Goal: Transaction & Acquisition: Book appointment/travel/reservation

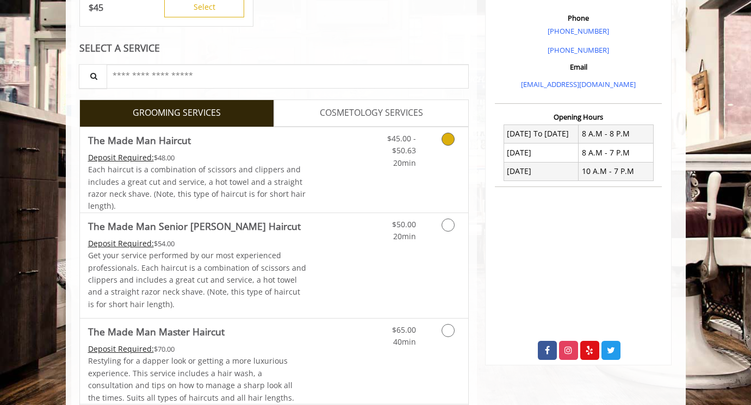
scroll to position [315, 0]
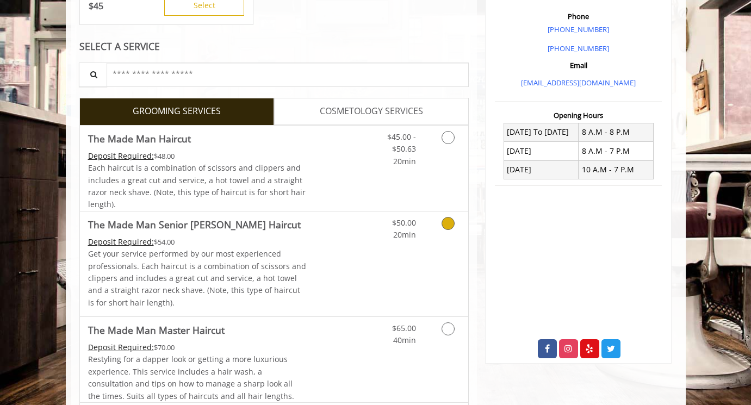
click at [300, 250] on p "Get your service performed by our most experienced professionals. Each haircut …" at bounding box center [197, 278] width 219 height 61
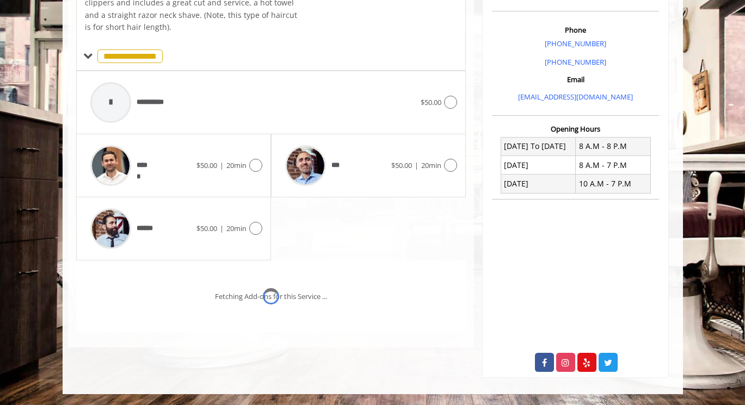
scroll to position [316, 0]
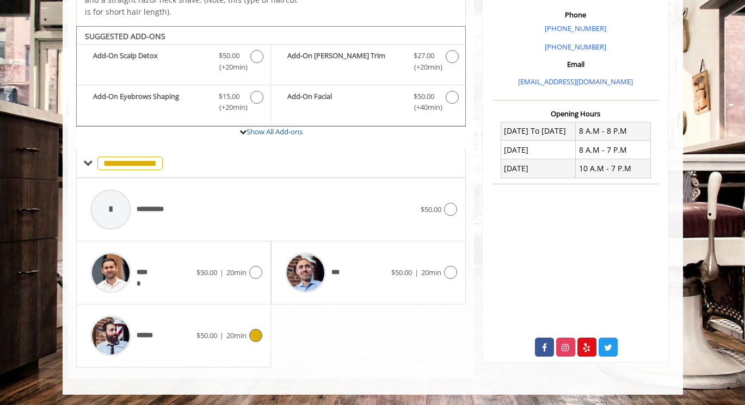
click at [255, 336] on icon at bounding box center [255, 335] width 13 height 13
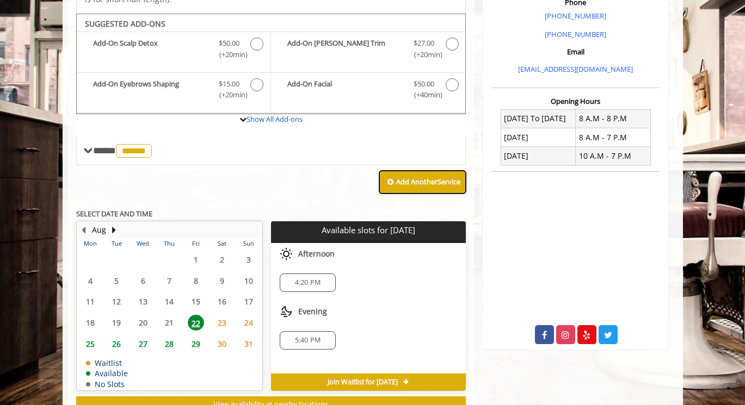
click at [398, 187] on button "Add Another Service" at bounding box center [422, 182] width 86 height 23
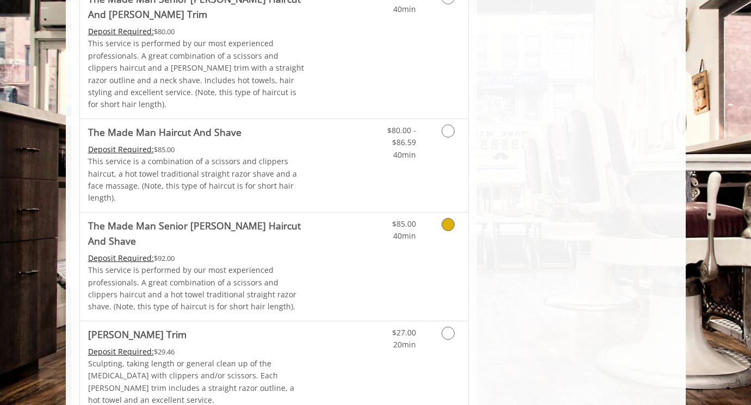
scroll to position [1102, 0]
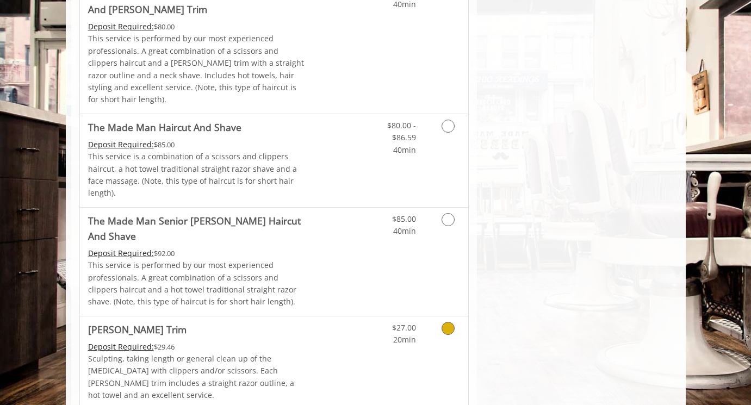
click at [448, 322] on icon "Grooming services" at bounding box center [448, 328] width 13 height 13
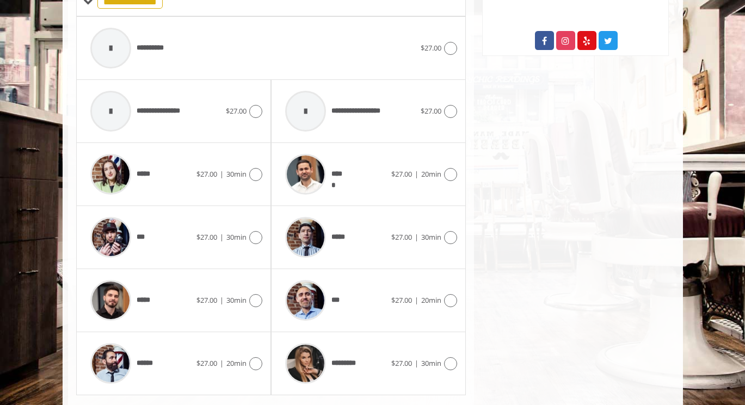
scroll to position [639, 0]
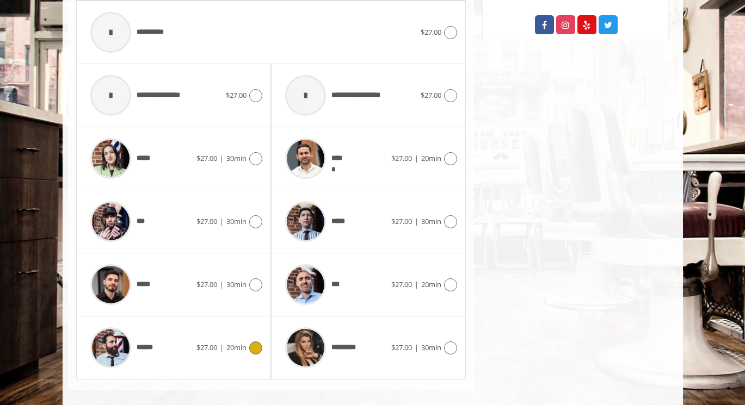
click at [253, 342] on icon at bounding box center [255, 348] width 13 height 13
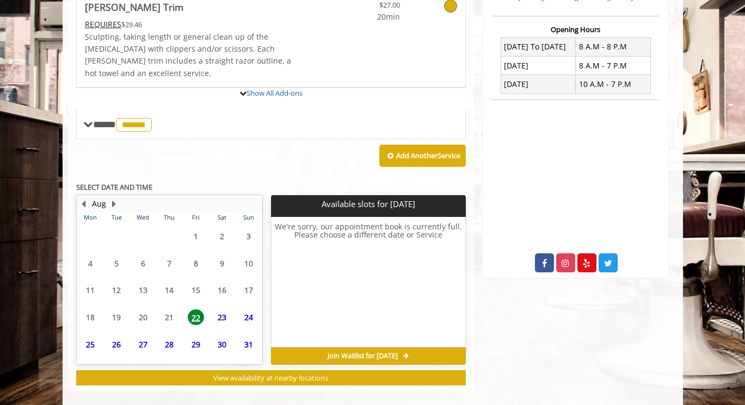
scroll to position [500, 0]
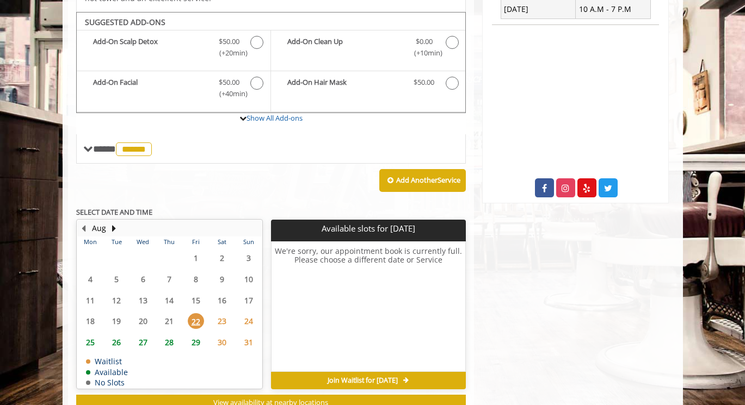
click at [197, 335] on span "29" at bounding box center [196, 343] width 16 height 16
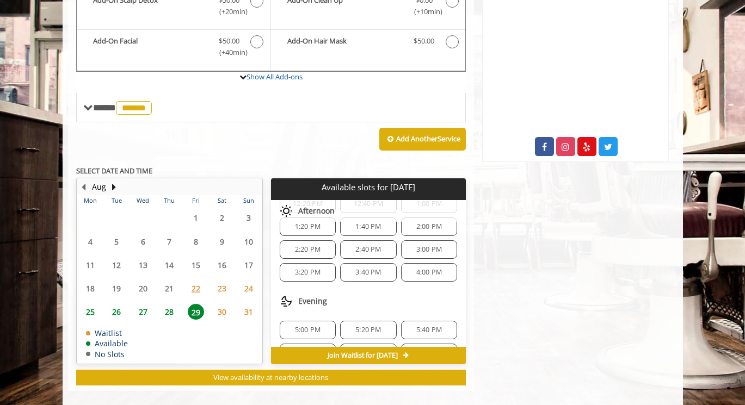
scroll to position [160, 0]
click at [426, 247] on span "3:00 PM" at bounding box center [429, 251] width 26 height 9
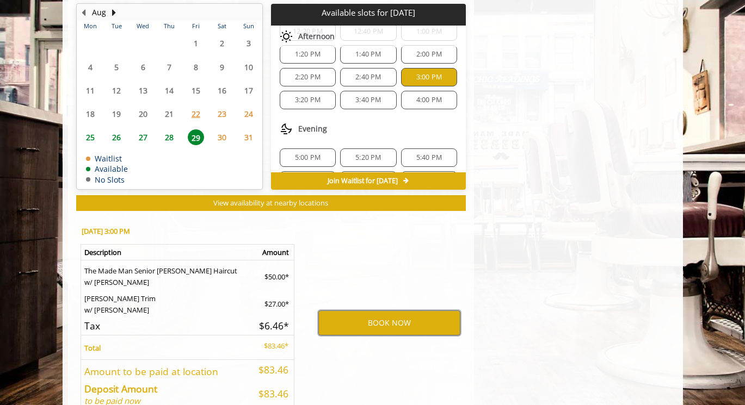
scroll to position [693, 0]
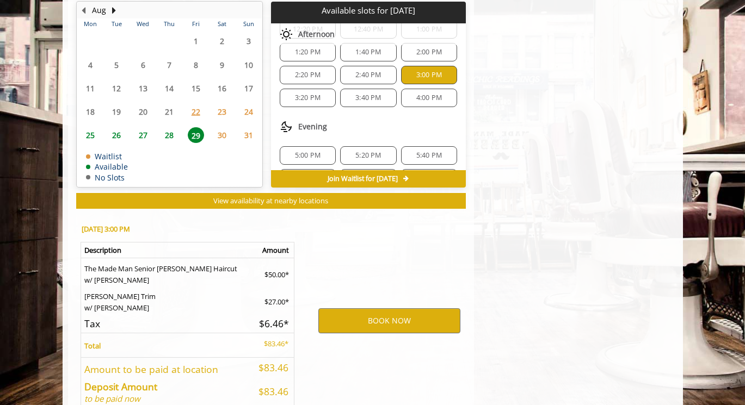
click at [172, 127] on span "28" at bounding box center [169, 135] width 16 height 16
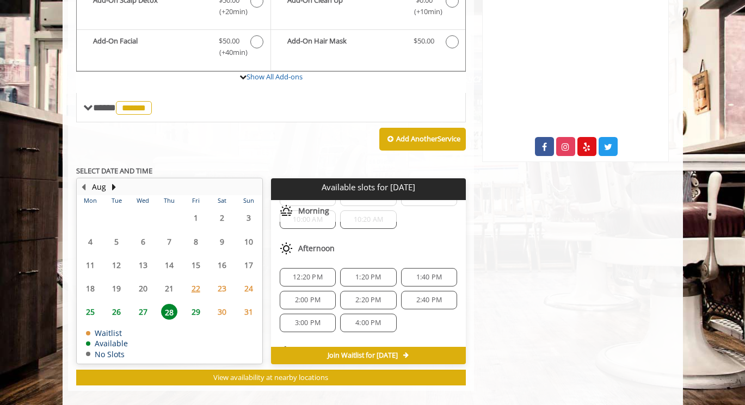
scroll to position [73, 0]
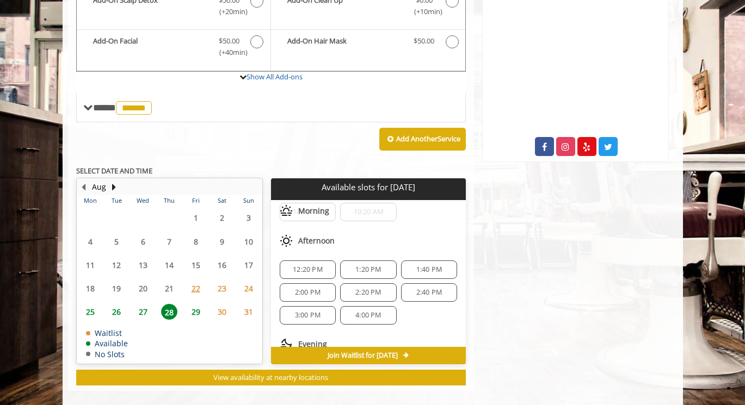
click at [311, 311] on span "3:00 PM" at bounding box center [308, 315] width 26 height 9
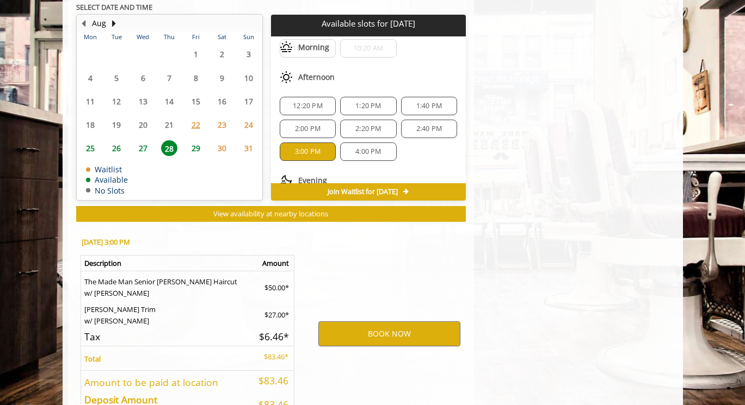
scroll to position [741, 0]
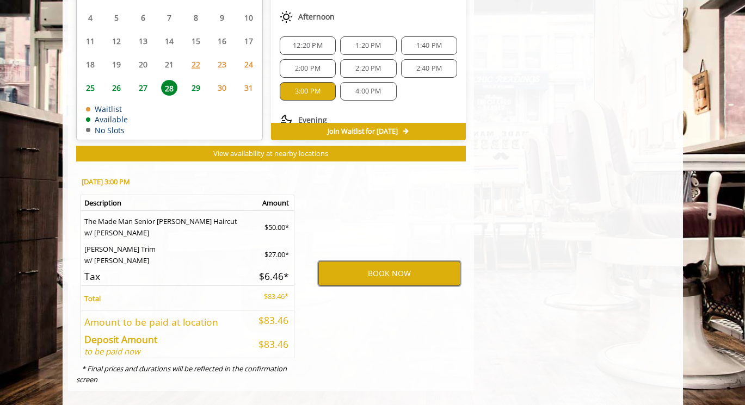
click at [388, 261] on button "BOOK NOW" at bounding box center [389, 273] width 142 height 25
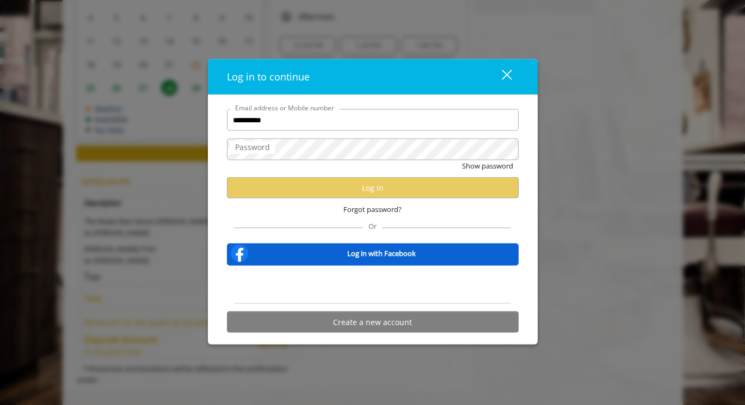
type input "**********"
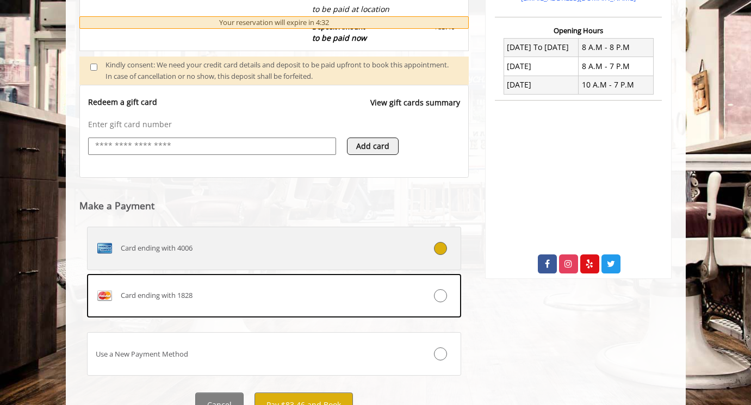
scroll to position [450, 0]
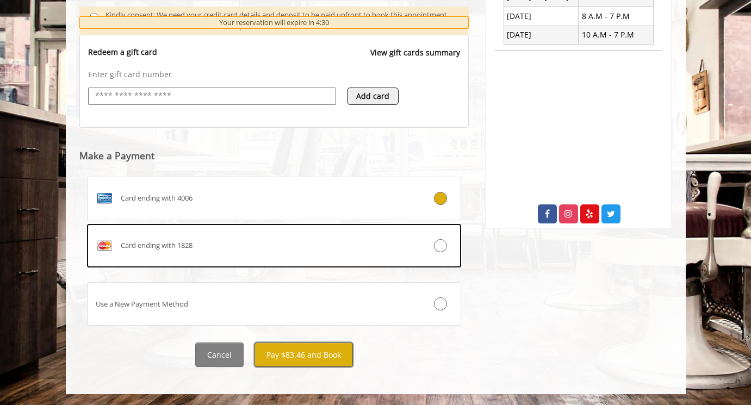
click at [323, 355] on button "Pay $83.46 and Book" at bounding box center [304, 355] width 98 height 24
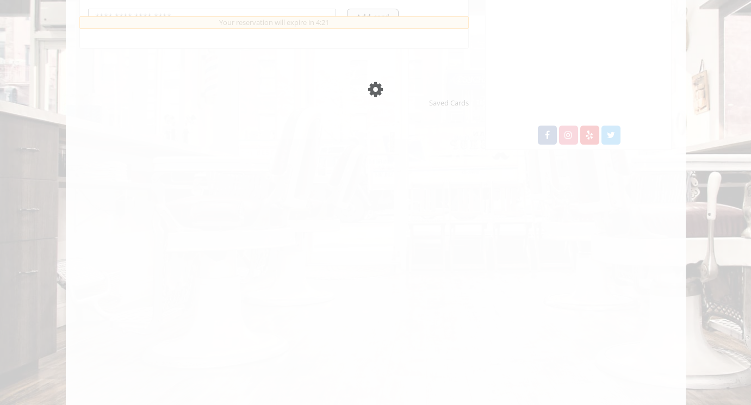
scroll to position [615, 0]
